Goal: Information Seeking & Learning: Learn about a topic

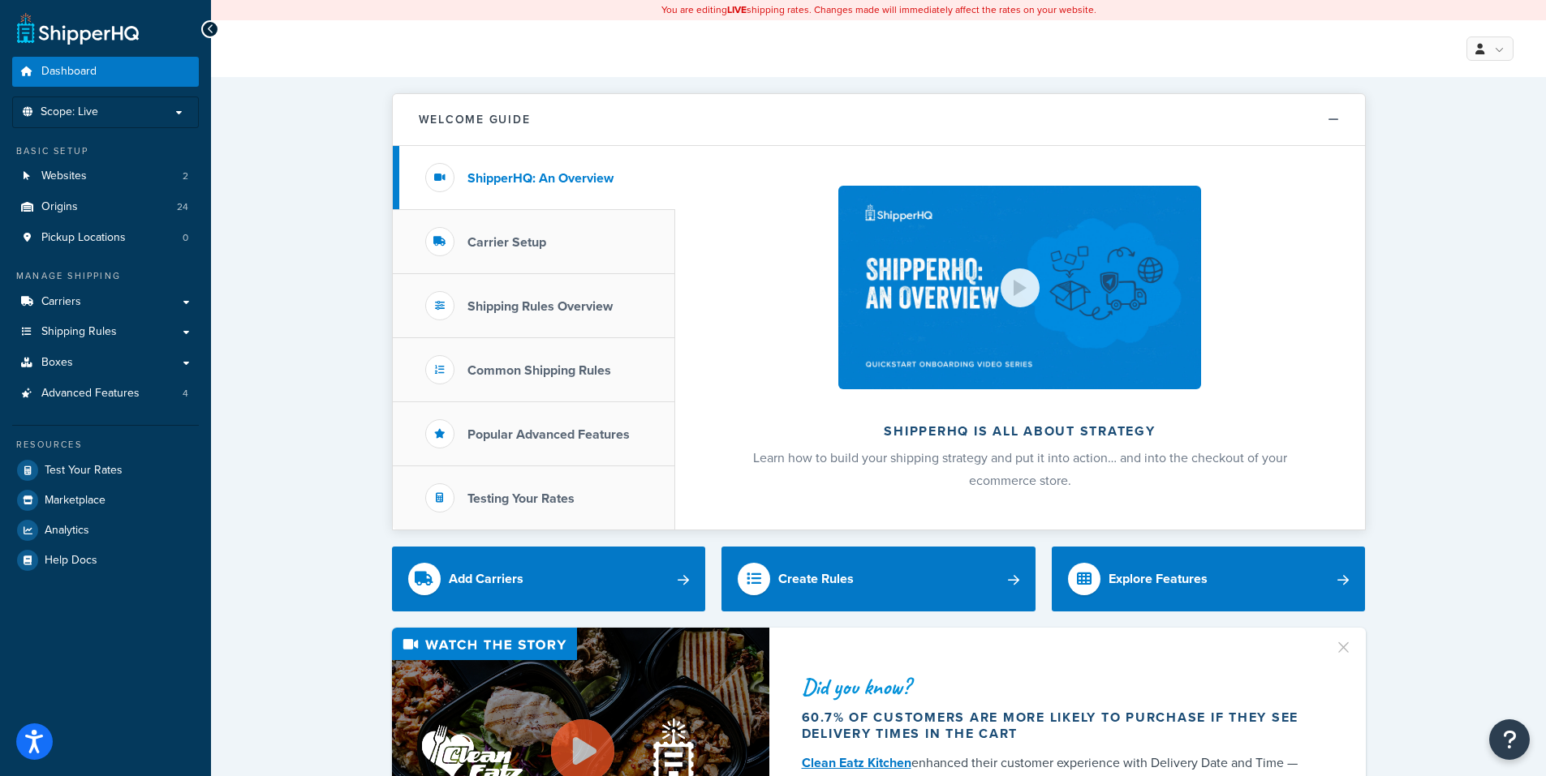
click at [125, 393] on span "Advanced Features" at bounding box center [90, 394] width 98 height 14
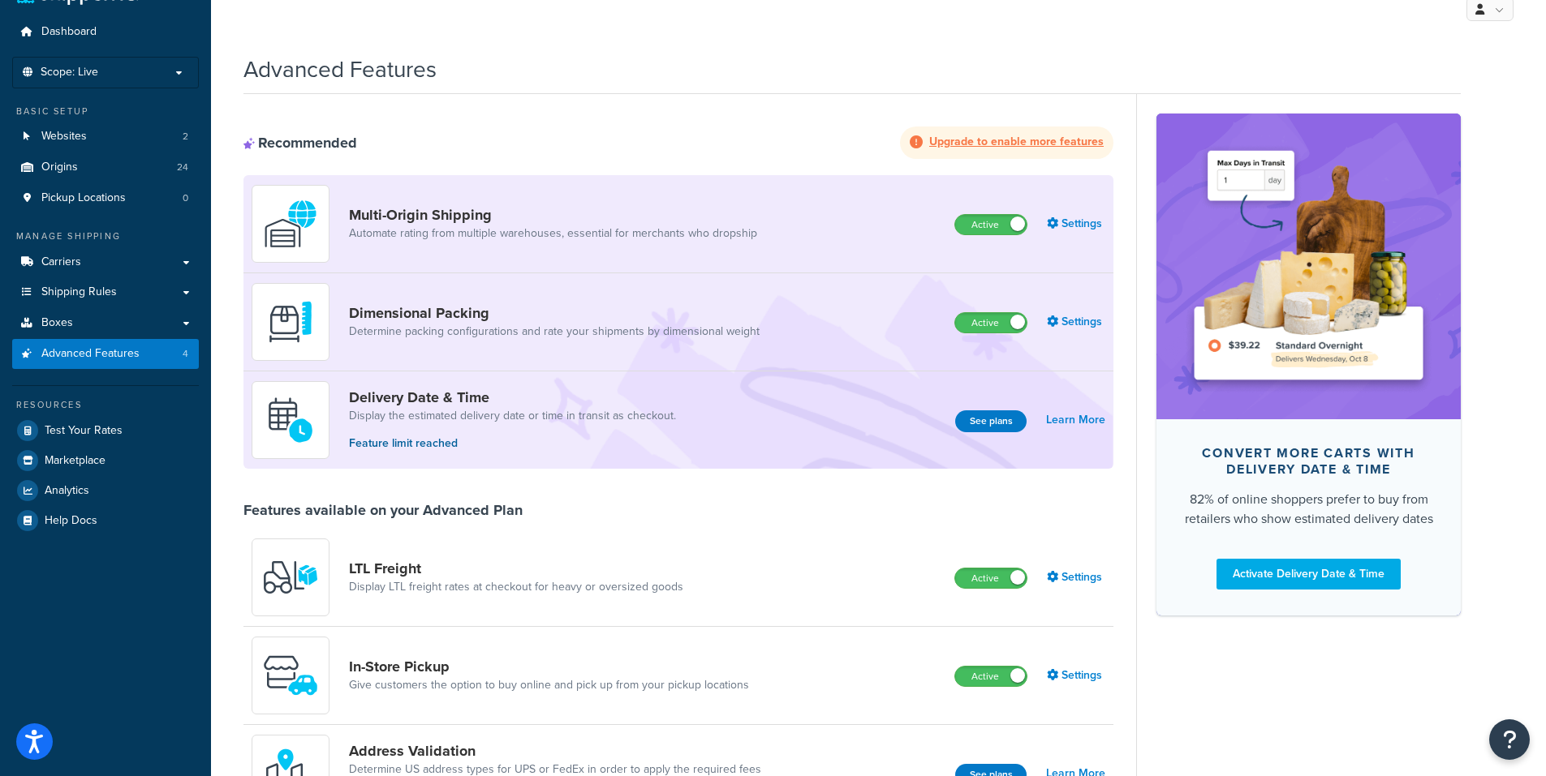
scroll to position [39, 0]
click at [1041, 144] on strong "Upgrade to enable more features" at bounding box center [1016, 142] width 174 height 17
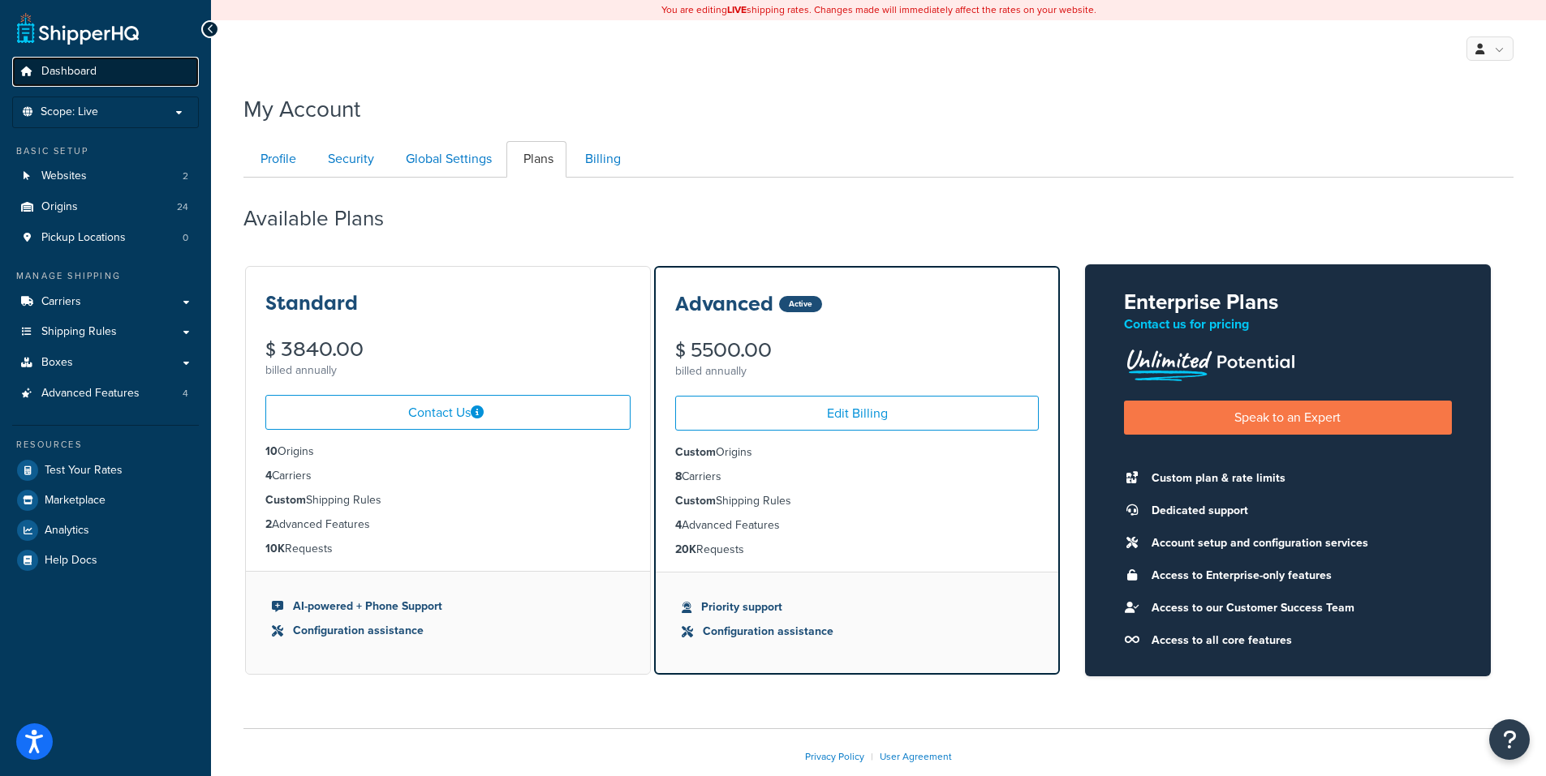
click at [89, 68] on span "Dashboard" at bounding box center [68, 72] width 55 height 14
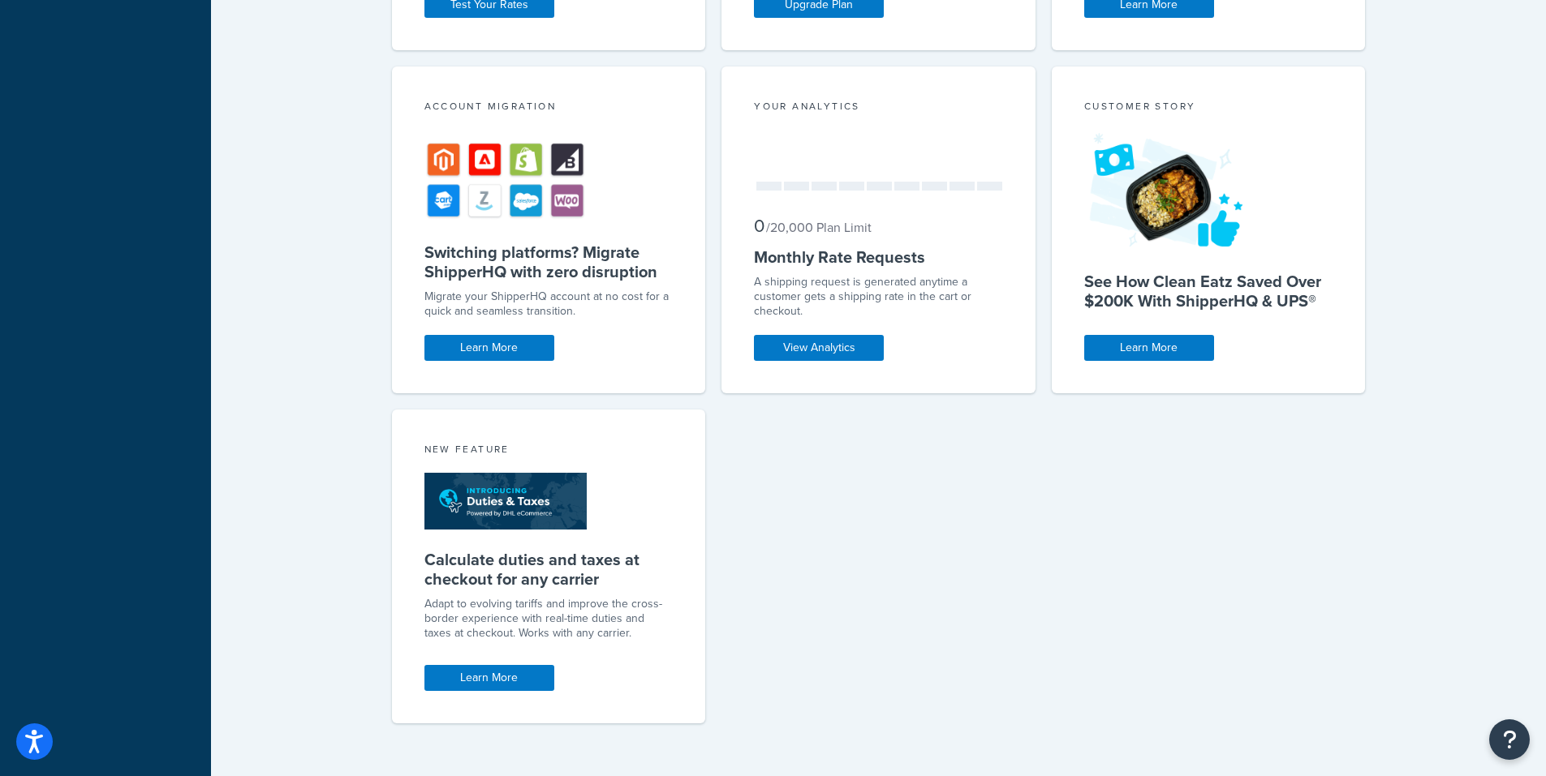
scroll to position [1177, 0]
